Goal: Task Accomplishment & Management: Use online tool/utility

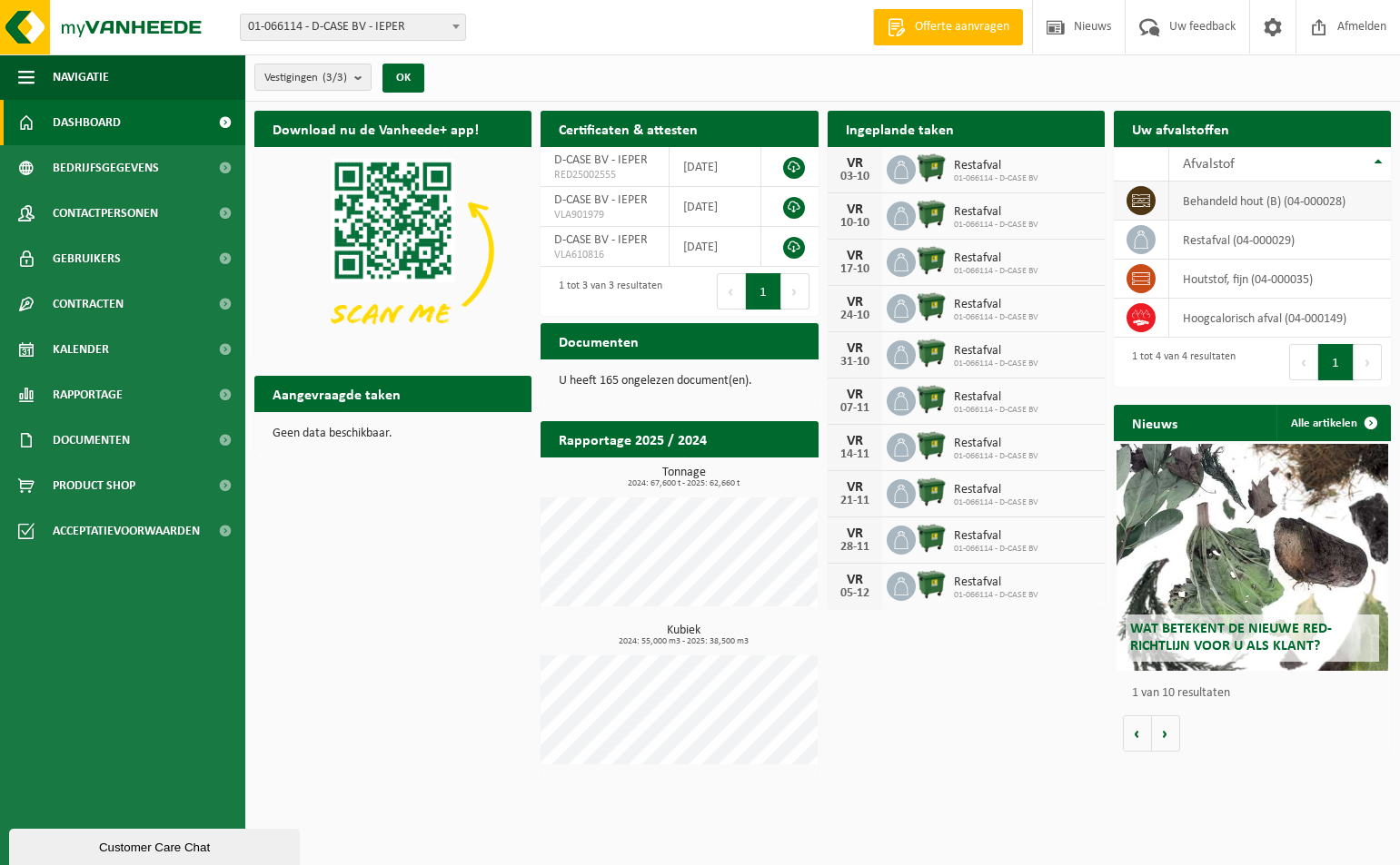
click at [1221, 207] on td "behandeld hout (B) (04-000028)" at bounding box center [1280, 201] width 222 height 39
click at [1142, 205] on icon at bounding box center [1140, 200] width 18 height 18
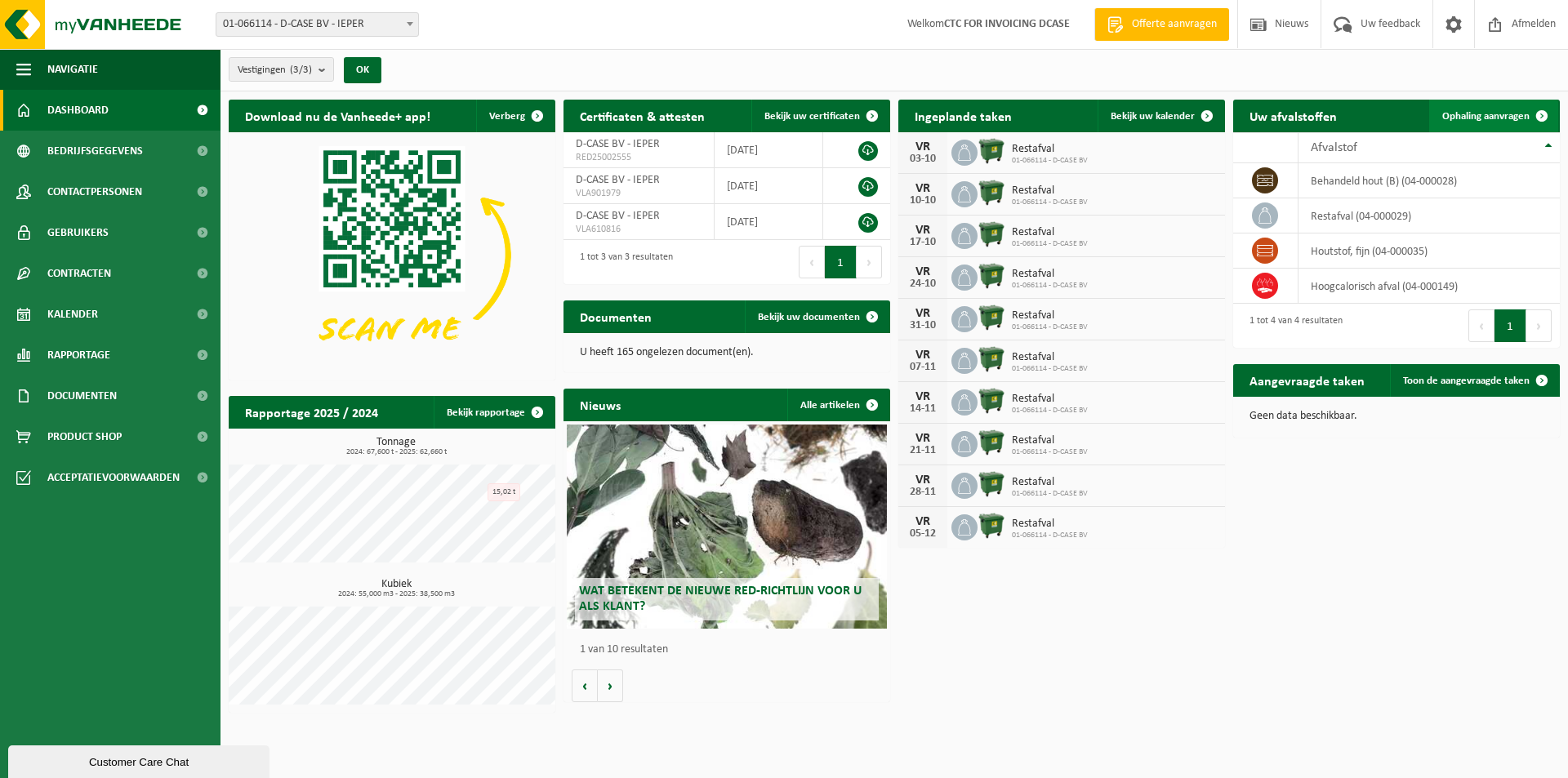
click at [1258, 117] on span "Ophaling aanvragen" at bounding box center [1485, 116] width 87 height 11
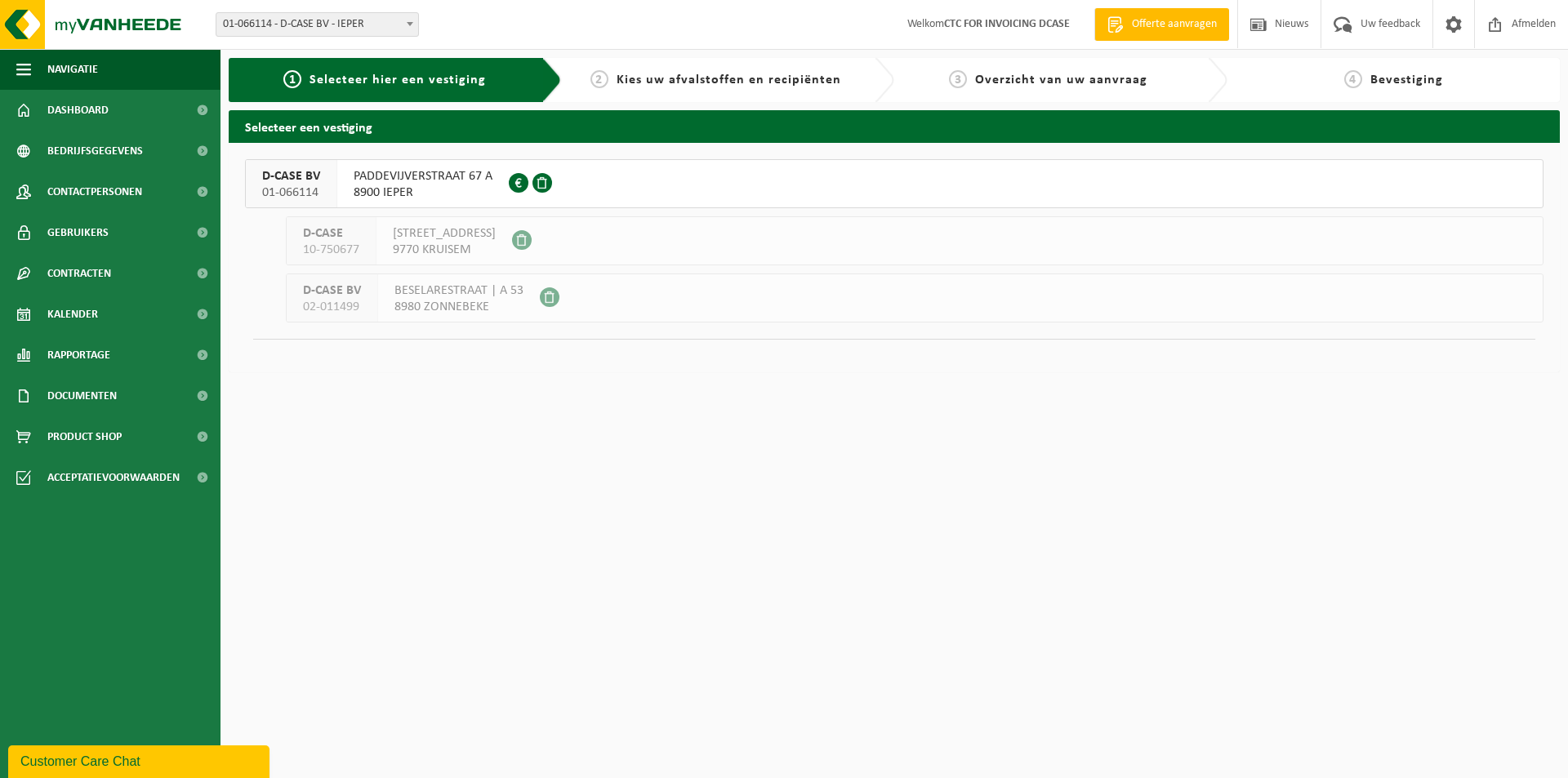
click at [415, 185] on span "8900 IEPER" at bounding box center [423, 192] width 139 height 16
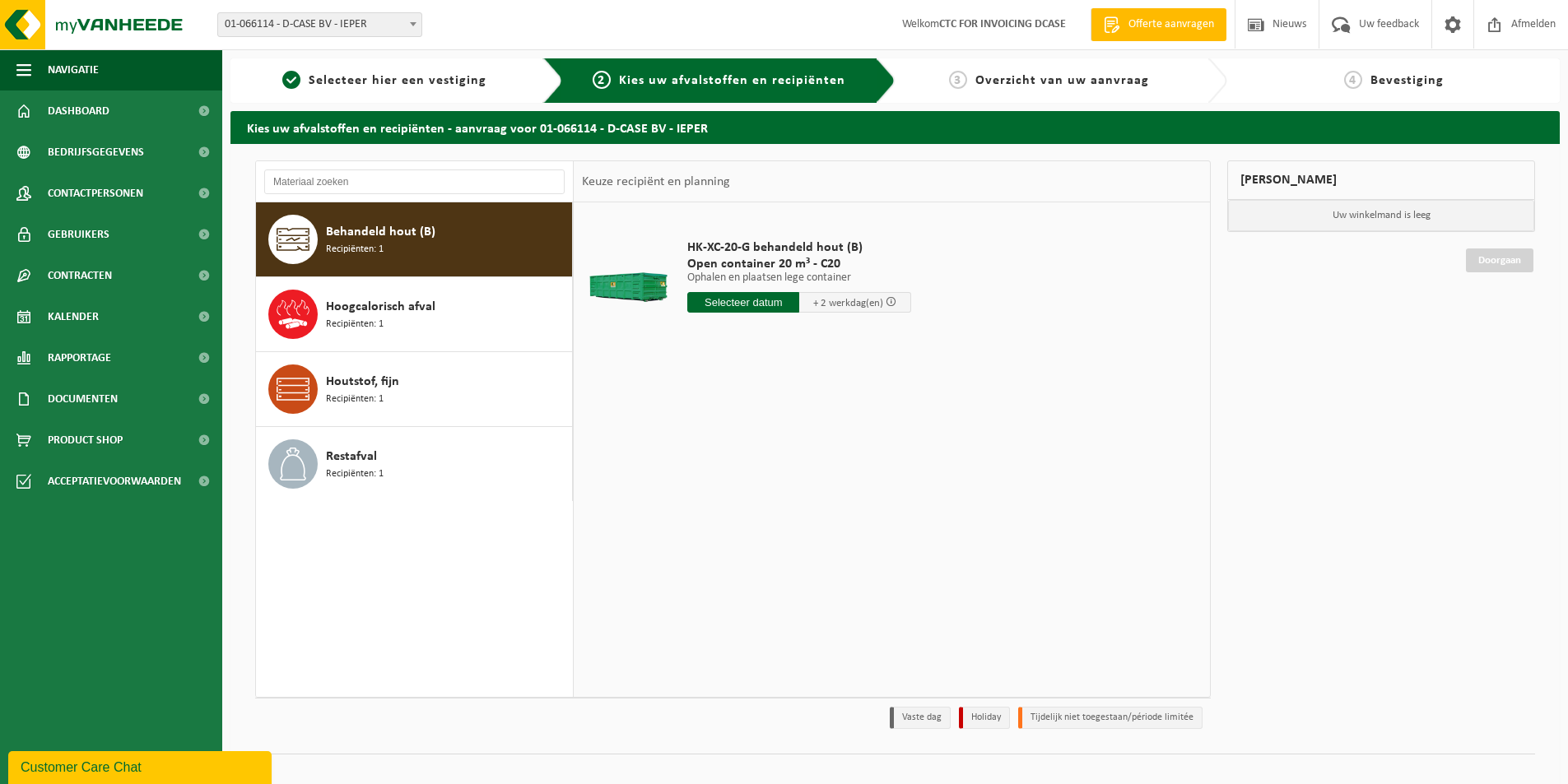
click at [398, 250] on div "Behandeld hout (B) Recipiënten: 1" at bounding box center [447, 239] width 242 height 49
click at [718, 295] on input "text" at bounding box center [742, 302] width 112 height 20
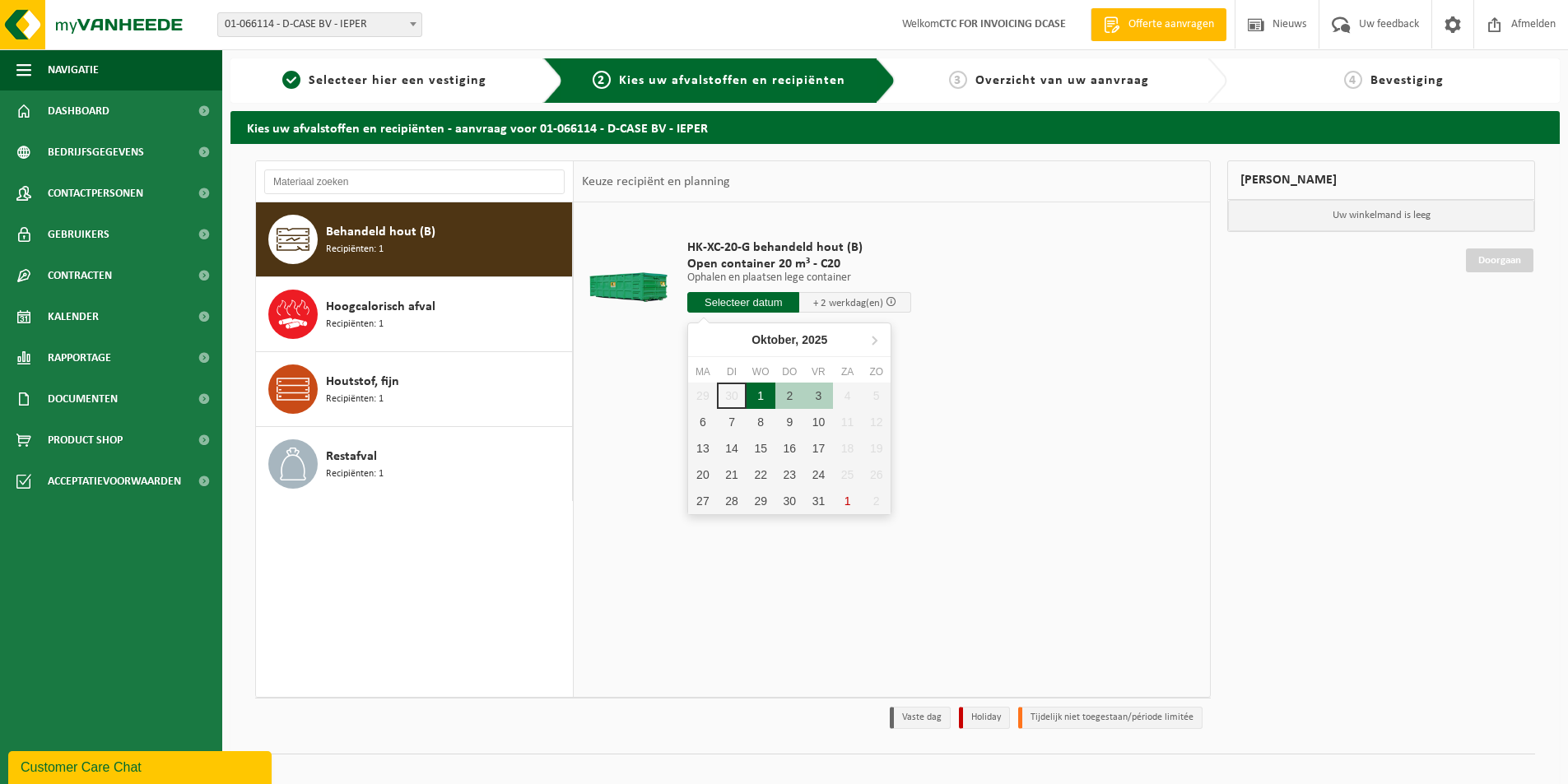
click at [763, 402] on div "1" at bounding box center [761, 396] width 29 height 26
type input "Van 2025-10-01"
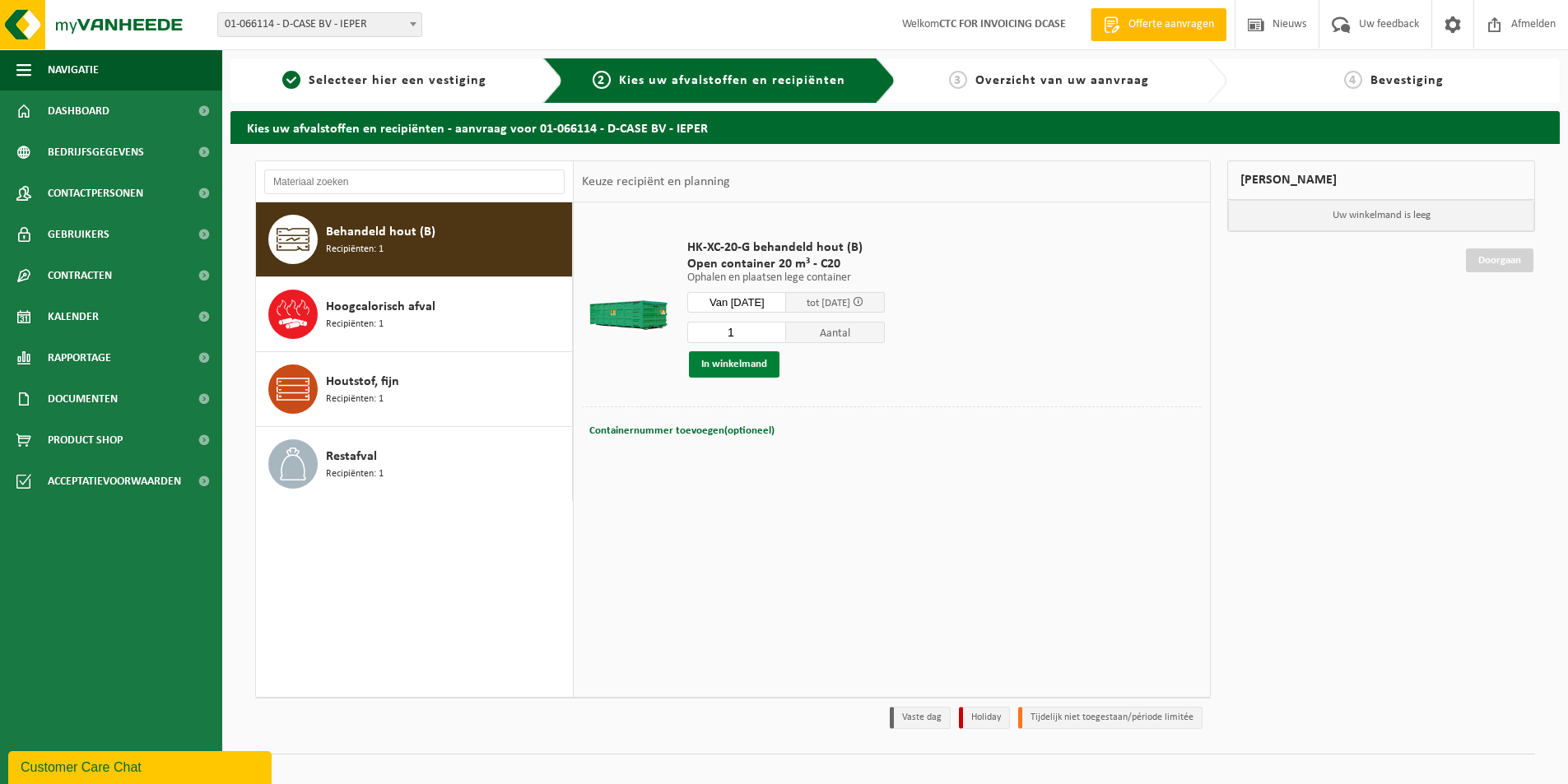
click at [725, 364] on button "In winkelmand" at bounding box center [734, 364] width 90 height 26
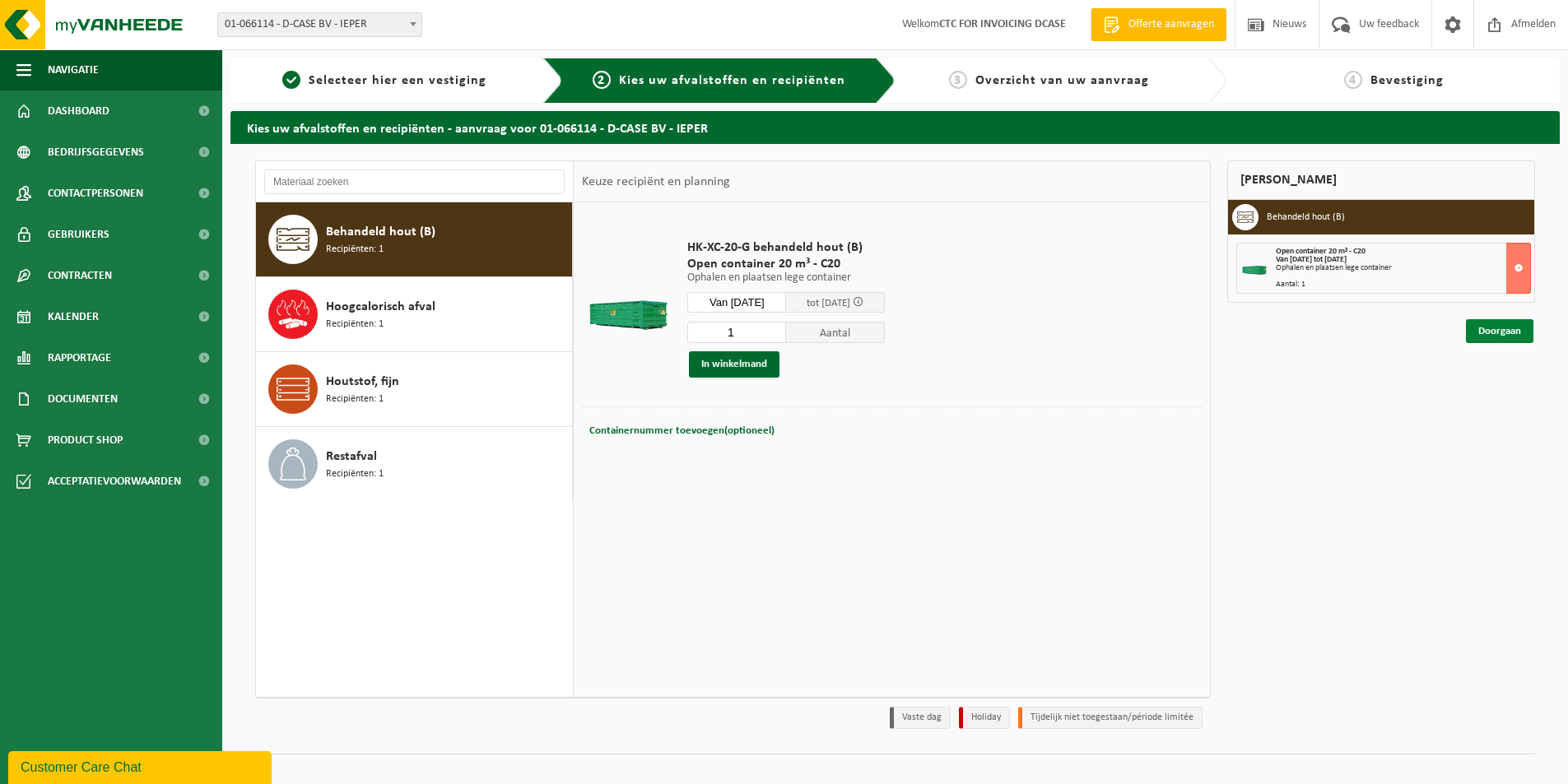
click at [1491, 325] on link "Doorgaan" at bounding box center [1499, 331] width 67 height 24
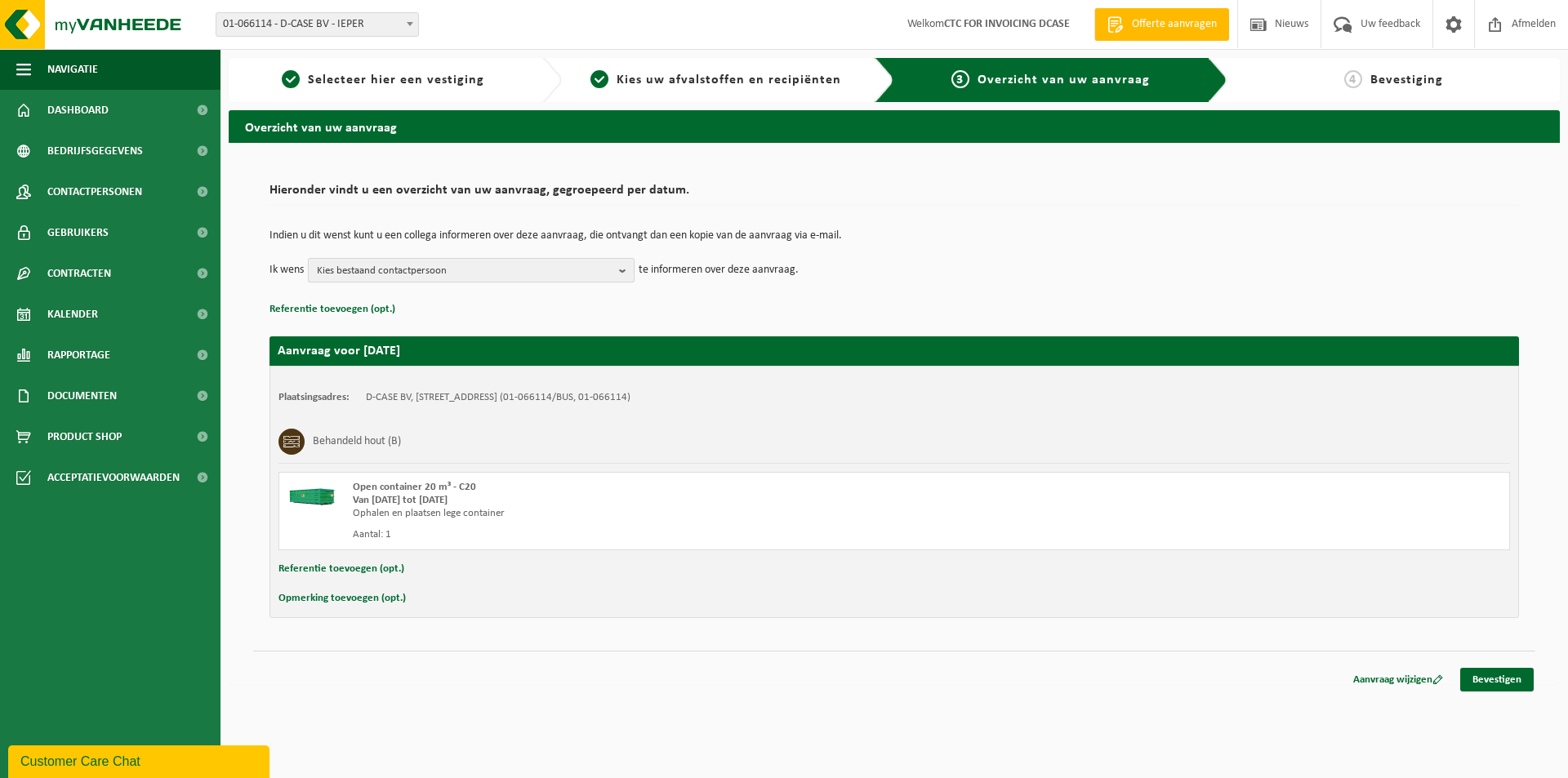
click at [621, 269] on b "button" at bounding box center [626, 269] width 14 height 23
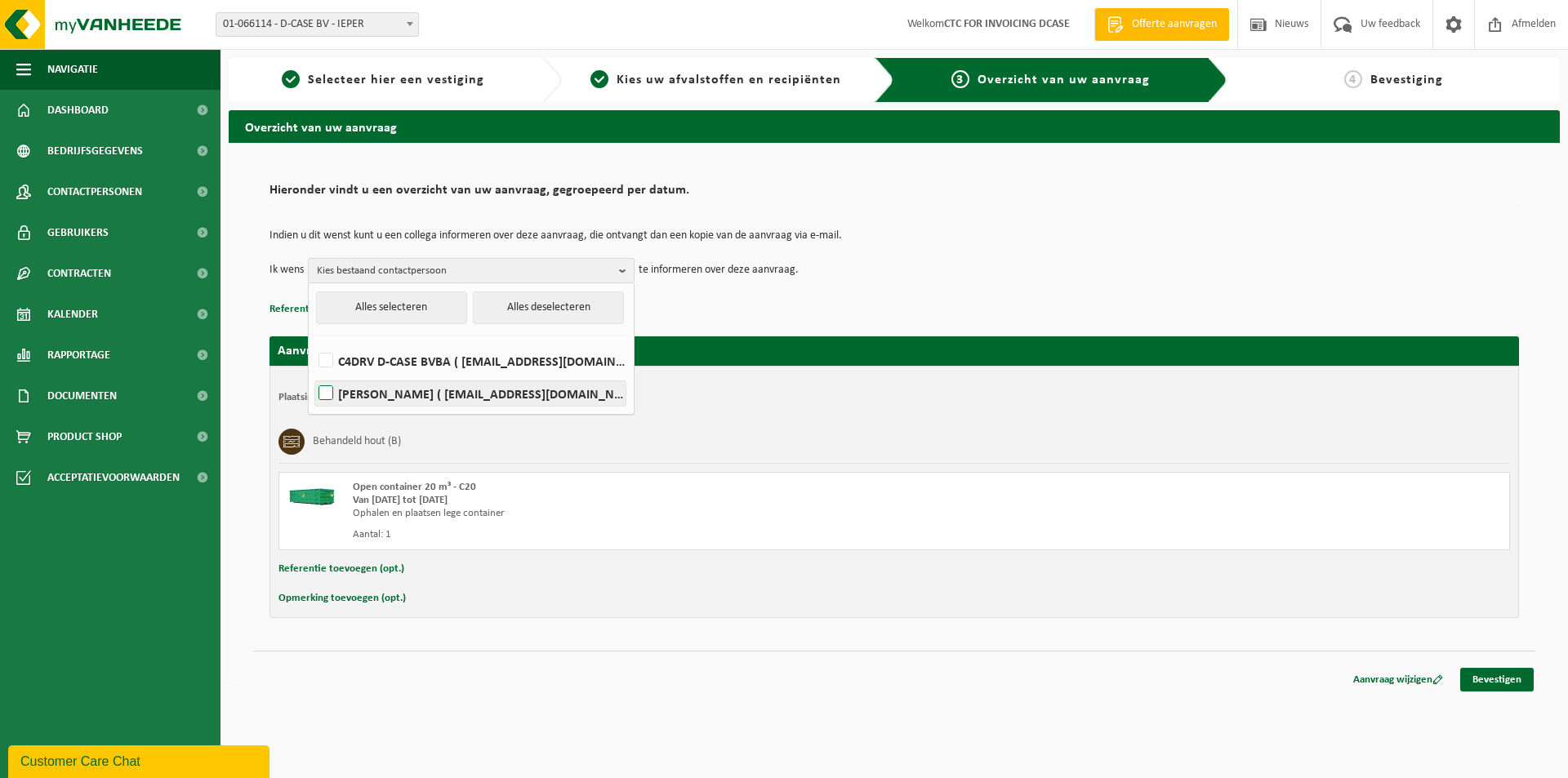
click at [359, 392] on label "Dries Degryse ( info@dcase.be )" at bounding box center [470, 393] width 310 height 24
click at [313, 373] on input "Dries Degryse ( info@dcase.be )" at bounding box center [312, 373] width 1 height 1
checkbox input "true"
click at [860, 392] on div "Plaatsingsadres: D-CASE BV, 8900 IEPER, PADDEVIJVERSTRAAT 67 A (01-066114/BUS, …" at bounding box center [895, 397] width 1232 height 13
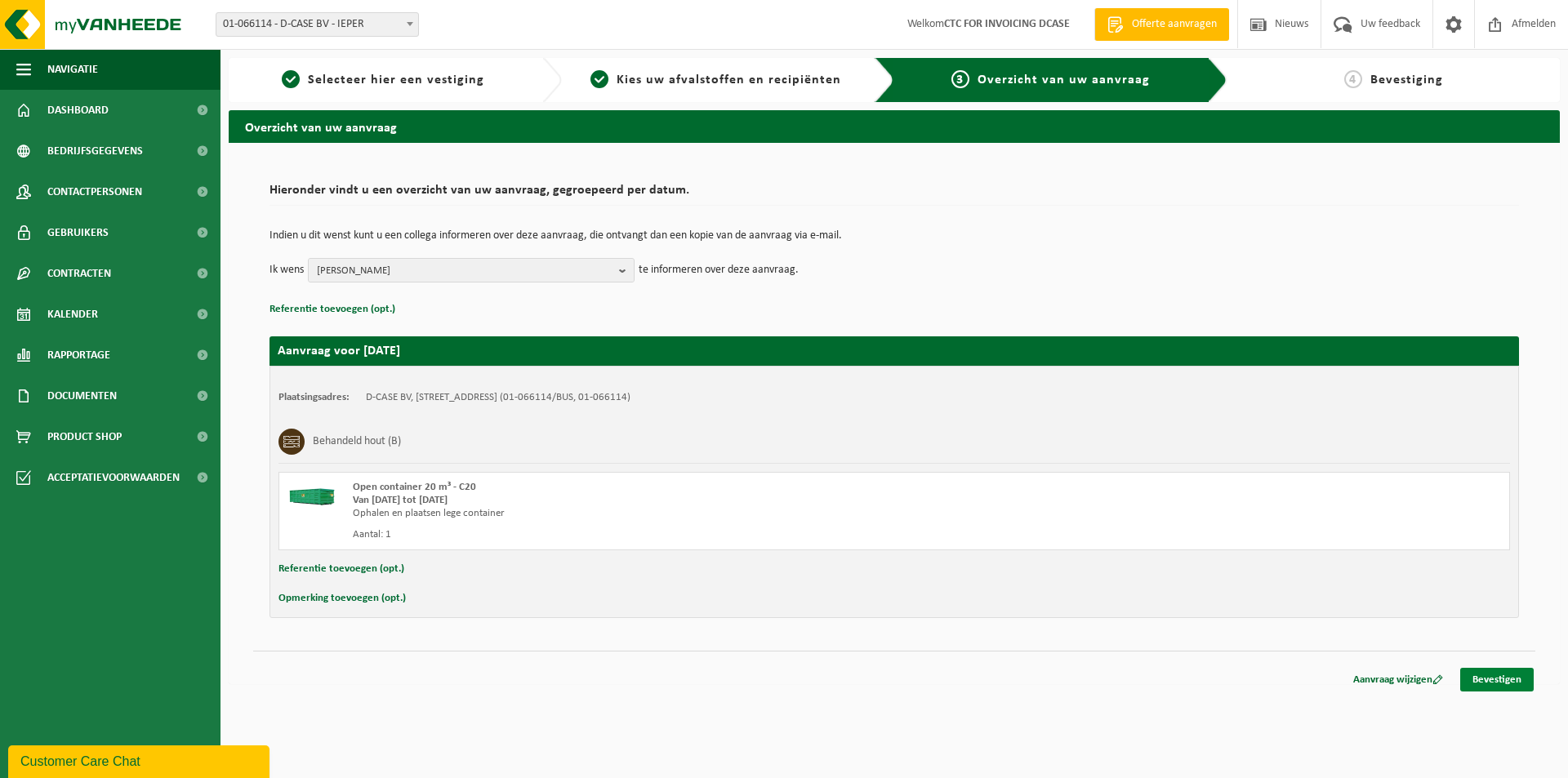
click at [1499, 677] on link "Bevestigen" at bounding box center [1496, 680] width 74 height 24
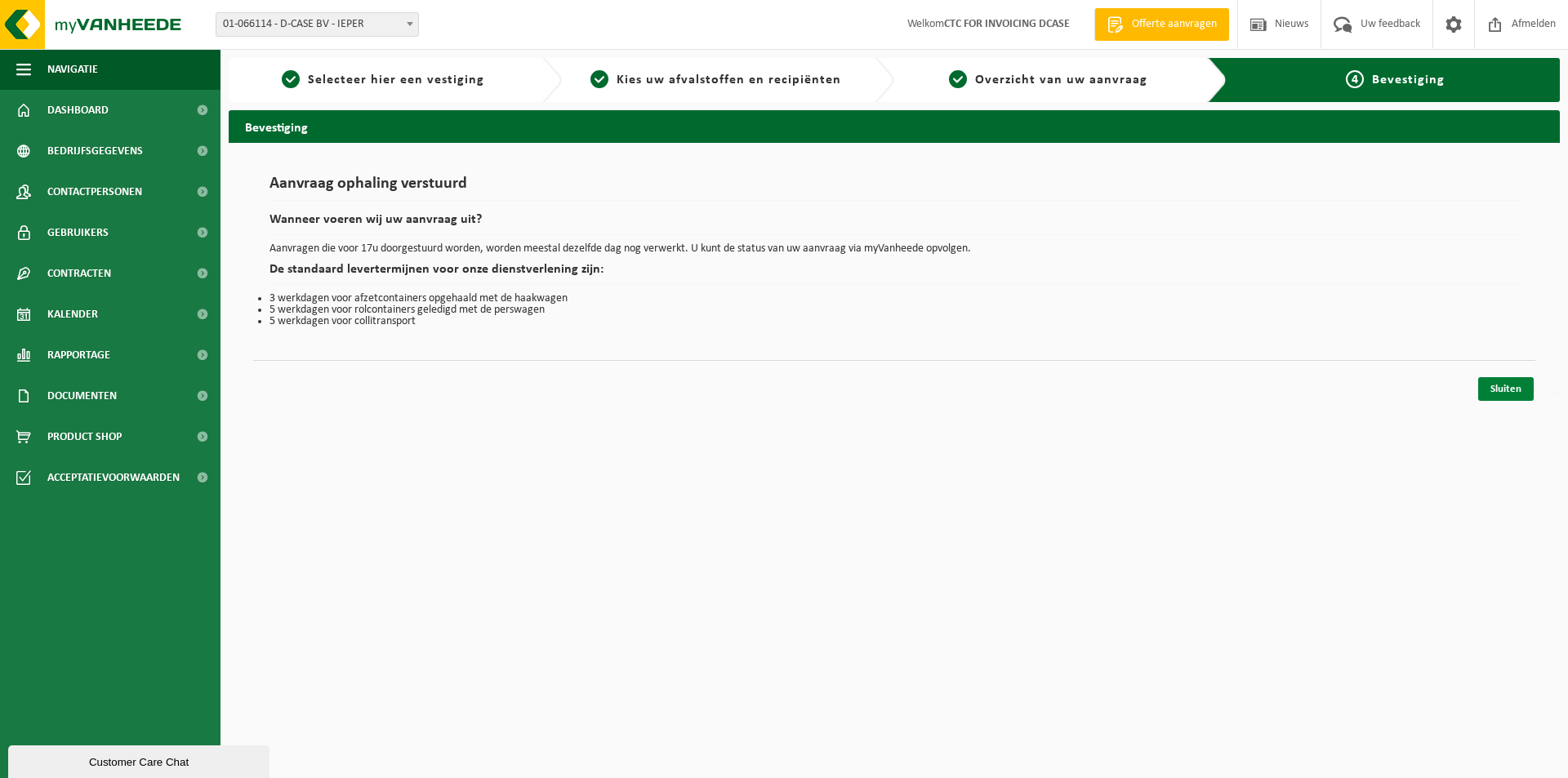
click at [1505, 393] on link "Sluiten" at bounding box center [1506, 389] width 56 height 24
